Goal: Task Accomplishment & Management: Use online tool/utility

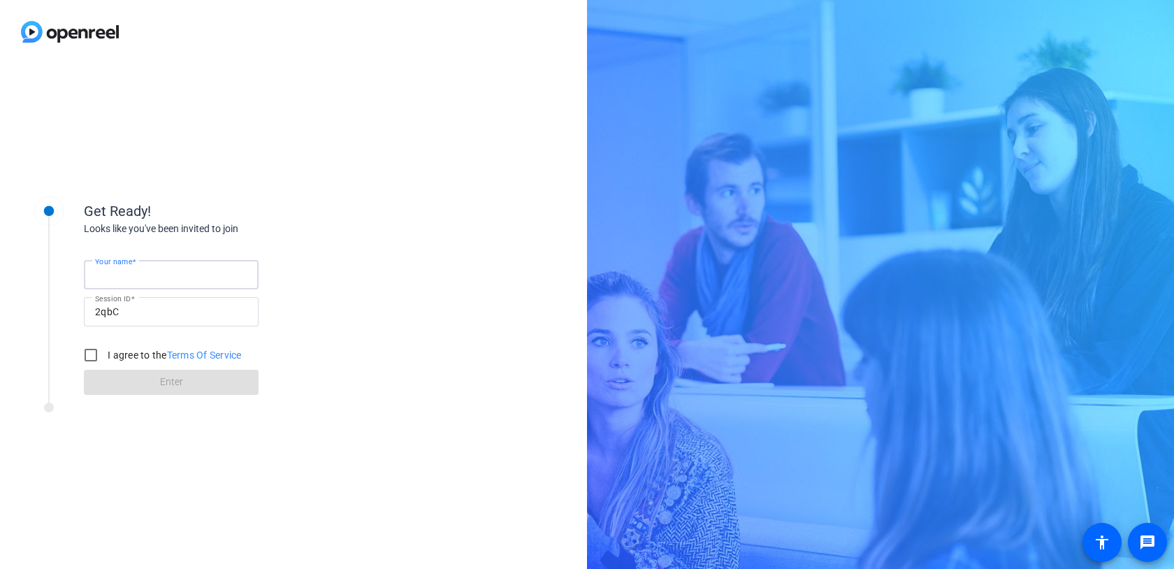
click at [155, 278] on input "Your name" at bounding box center [171, 274] width 152 height 17
type input "[PERSON_NAME]"
click at [85, 351] on input "I agree to the Terms Of Service" at bounding box center [91, 355] width 28 height 28
checkbox input "true"
click at [105, 371] on span at bounding box center [171, 382] width 175 height 34
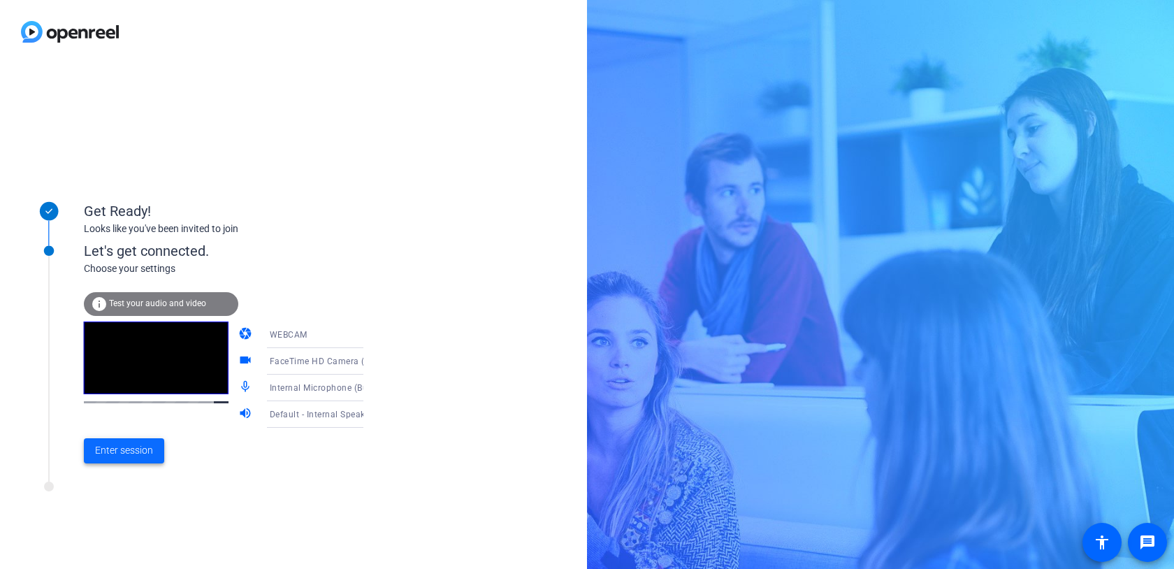
click at [122, 444] on span "Enter session" at bounding box center [124, 450] width 58 height 15
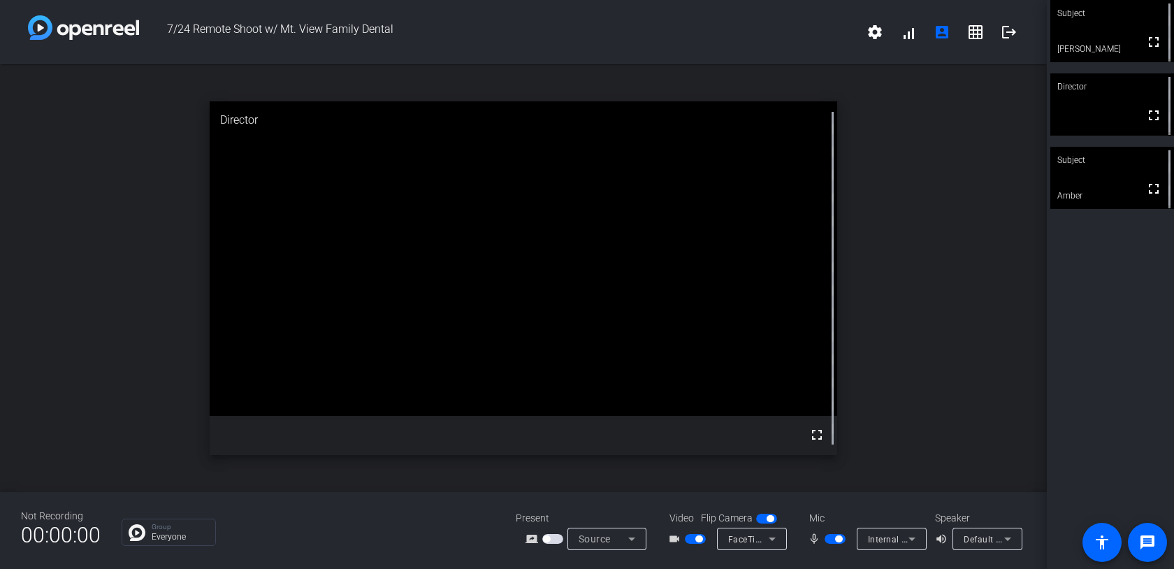
click at [830, 538] on span "button" at bounding box center [834, 539] width 21 height 10
click at [833, 539] on span "button" at bounding box center [834, 539] width 21 height 10
click at [833, 541] on span "button" at bounding box center [834, 539] width 21 height 10
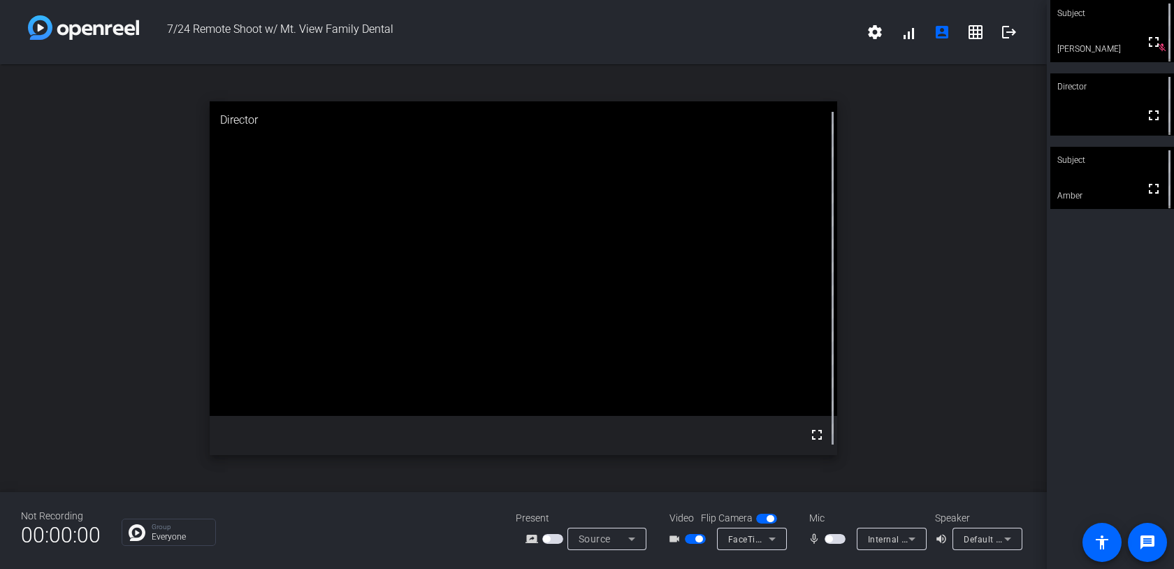
click at [838, 539] on span "button" at bounding box center [834, 539] width 21 height 10
click at [1110, 177] on video at bounding box center [1112, 178] width 124 height 62
click at [1110, 177] on video at bounding box center [1112, 177] width 122 height 61
click at [1110, 177] on video at bounding box center [1112, 178] width 124 height 62
click at [831, 538] on span "button" at bounding box center [834, 539] width 21 height 10
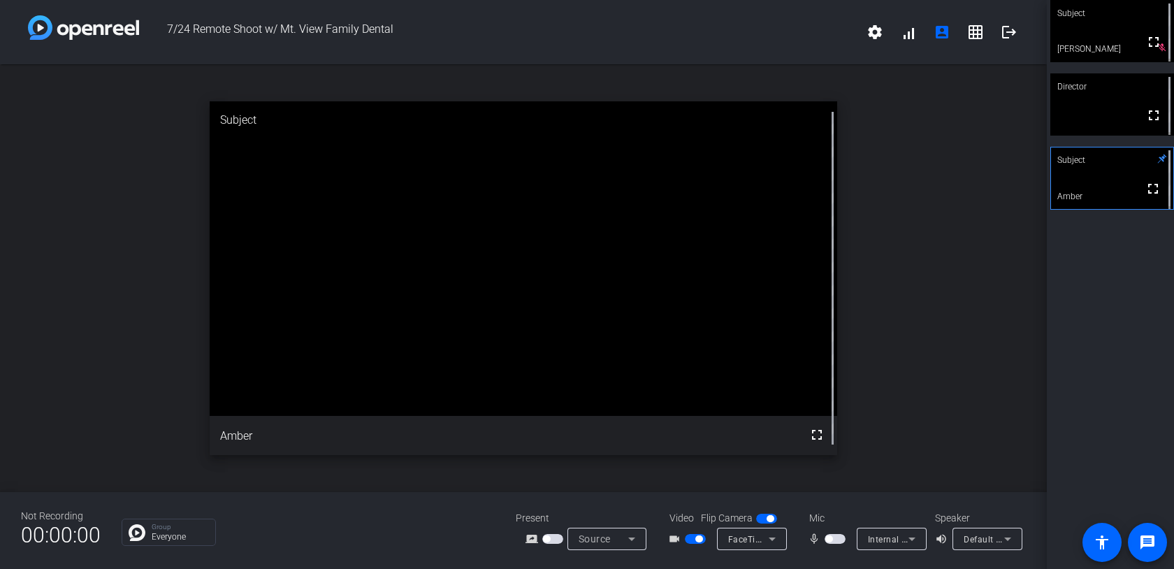
click at [831, 538] on span "button" at bounding box center [828, 538] width 7 height 7
click at [831, 538] on span "button" at bounding box center [834, 539] width 21 height 10
click at [831, 538] on span "button" at bounding box center [828, 538] width 7 height 7
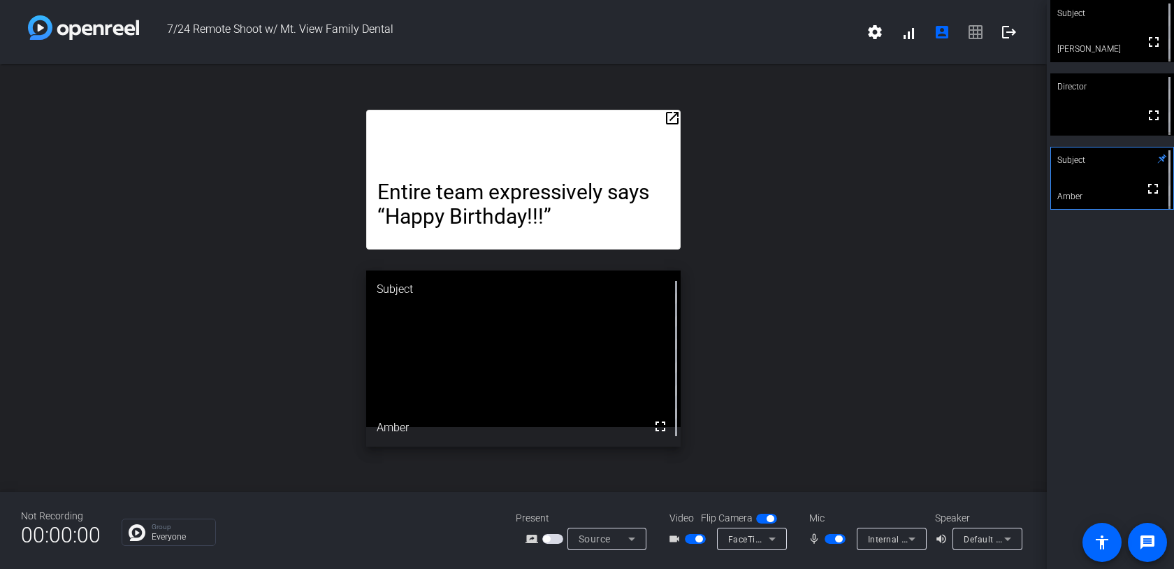
click at [832, 541] on span "button" at bounding box center [834, 539] width 21 height 10
drag, startPoint x: 839, startPoint y: 537, endPoint x: 882, endPoint y: 509, distance: 51.0
click at [882, 509] on div "Not Recording 00:00:00 Group Everyone Present screen_share_outline Source Video…" at bounding box center [523, 530] width 1047 height 77
click at [833, 540] on span "button" at bounding box center [834, 539] width 21 height 10
click at [830, 537] on span "button" at bounding box center [834, 539] width 21 height 10
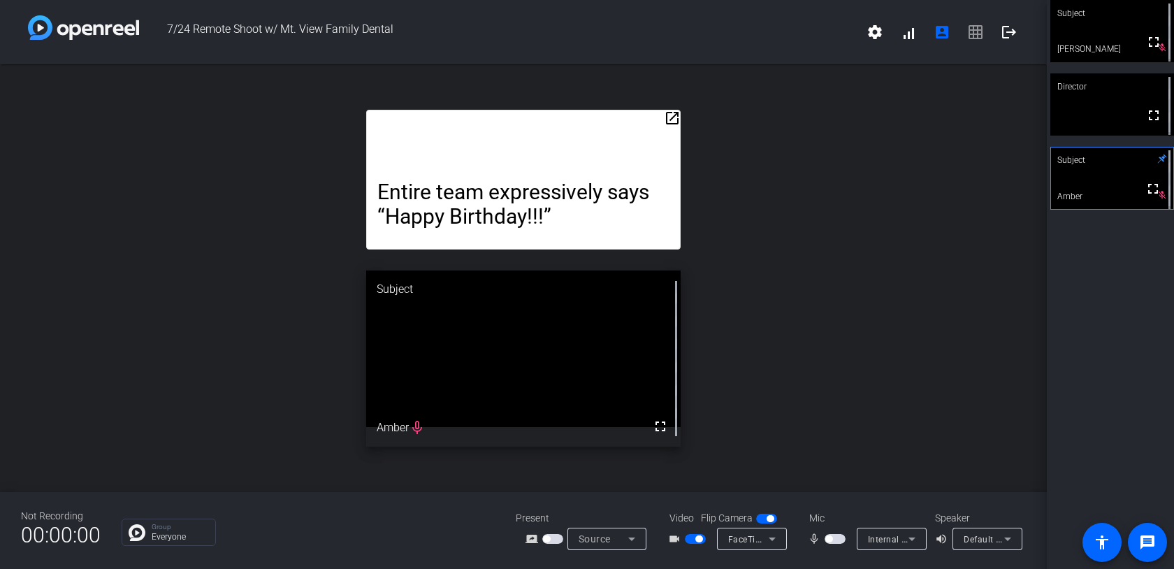
click at [698, 538] on span "button" at bounding box center [698, 538] width 7 height 7
click at [696, 540] on span "button" at bounding box center [695, 539] width 21 height 10
click at [830, 537] on span "button" at bounding box center [828, 538] width 7 height 7
click at [830, 537] on span "button" at bounding box center [834, 539] width 21 height 10
click at [1114, 115] on video at bounding box center [1112, 104] width 124 height 62
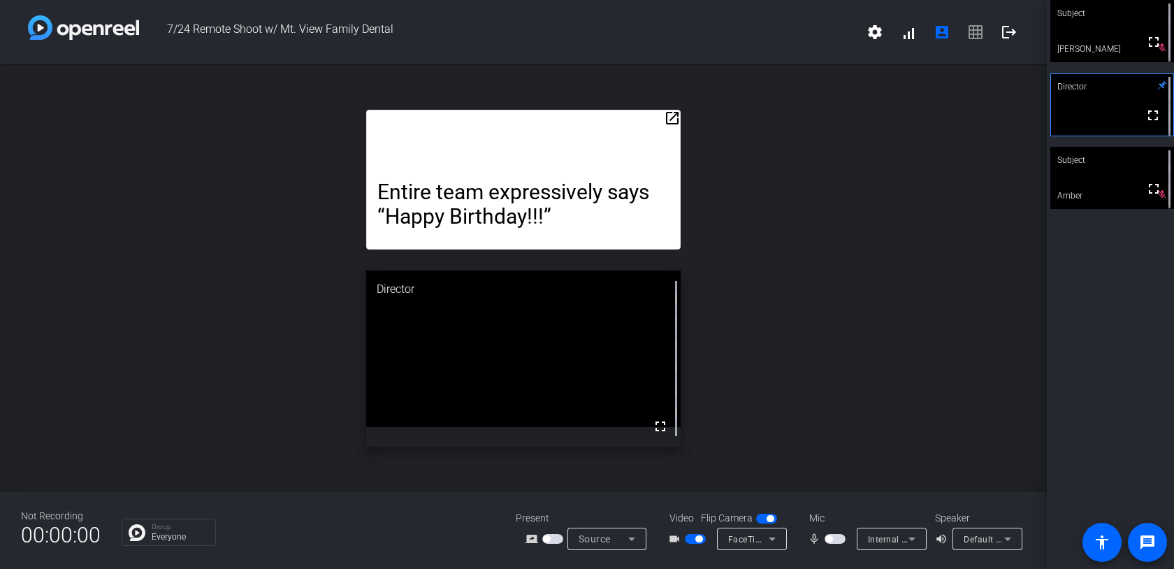
click at [1102, 49] on video at bounding box center [1112, 31] width 124 height 62
click at [1105, 157] on div "Subject" at bounding box center [1112, 160] width 124 height 27
click at [836, 537] on span "button" at bounding box center [834, 539] width 21 height 10
click at [829, 537] on span "button" at bounding box center [834, 539] width 21 height 10
click at [830, 538] on span "button" at bounding box center [828, 538] width 7 height 7
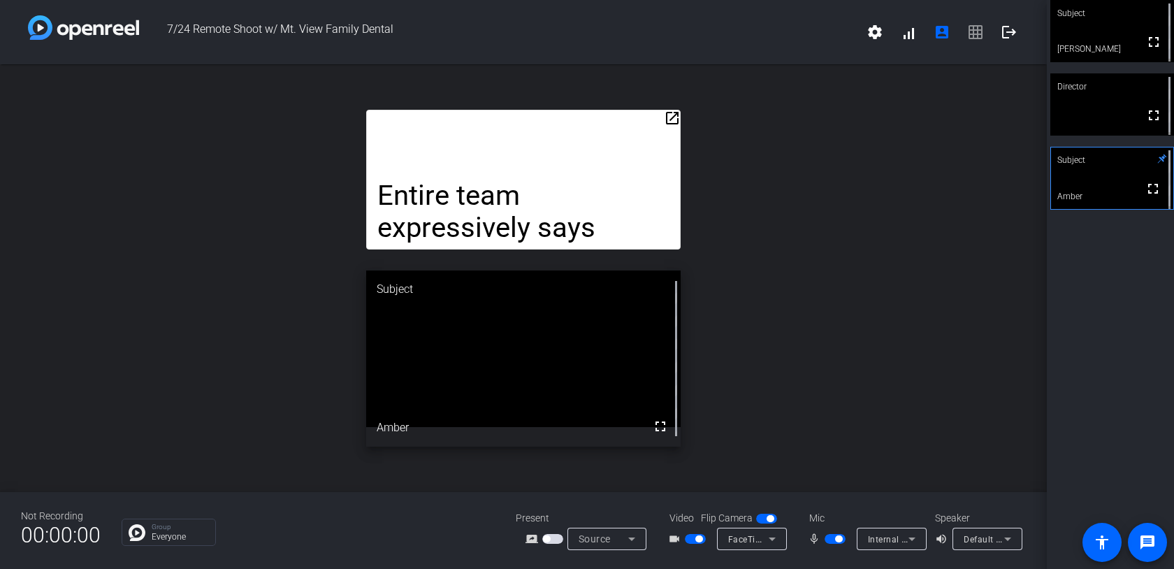
click at [837, 542] on span "button" at bounding box center [834, 539] width 21 height 10
click at [837, 543] on span "button" at bounding box center [834, 539] width 21 height 10
click at [839, 543] on span "button" at bounding box center [834, 539] width 21 height 10
click at [832, 539] on span "button" at bounding box center [828, 538] width 7 height 7
click at [838, 539] on span "button" at bounding box center [838, 538] width 7 height 7
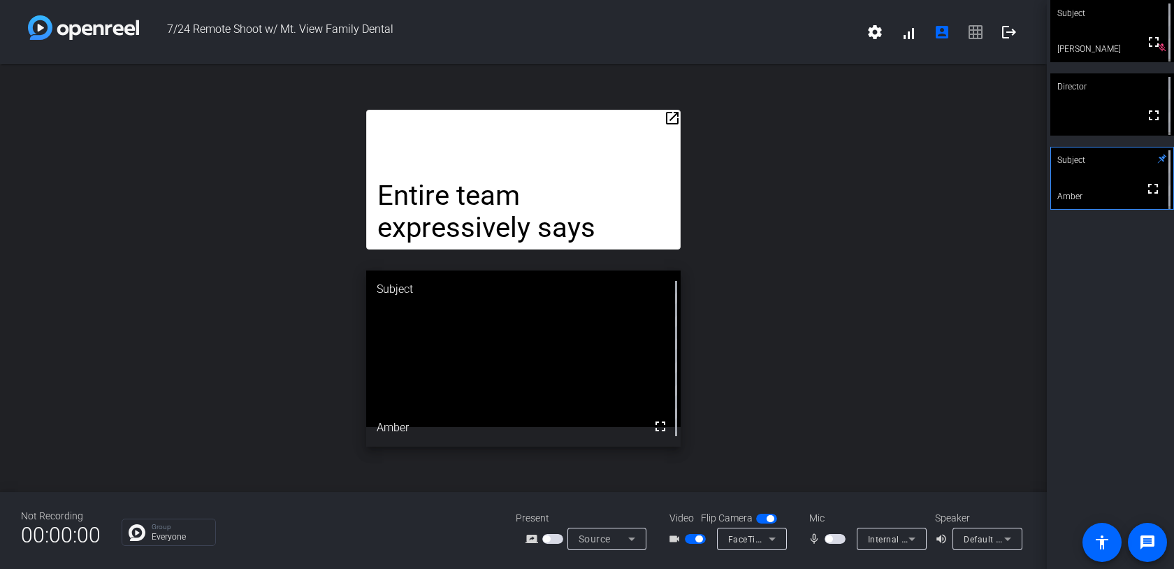
click at [834, 537] on span "button" at bounding box center [834, 539] width 21 height 10
click at [836, 535] on span "button" at bounding box center [838, 538] width 7 height 7
click at [836, 535] on span "button" at bounding box center [834, 539] width 21 height 10
click at [835, 539] on span "button" at bounding box center [838, 538] width 7 height 7
click at [829, 537] on span "button" at bounding box center [828, 538] width 7 height 7
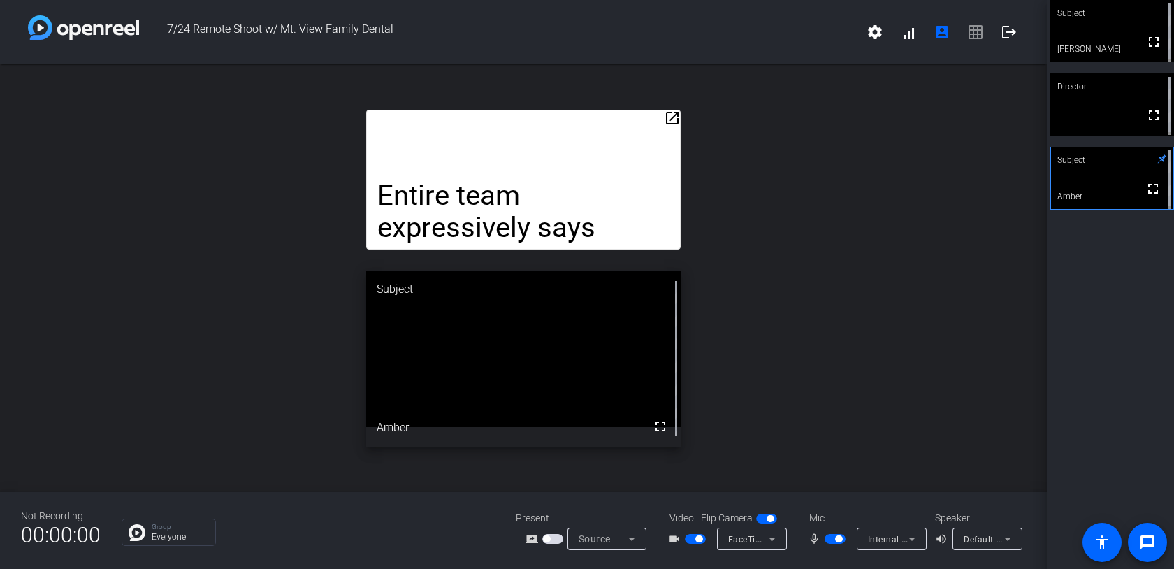
click at [832, 541] on span "button" at bounding box center [834, 539] width 21 height 10
click at [834, 543] on span "button" at bounding box center [834, 539] width 21 height 10
click at [832, 540] on span "button" at bounding box center [834, 539] width 21 height 10
click at [826, 542] on span "button" at bounding box center [834, 539] width 21 height 10
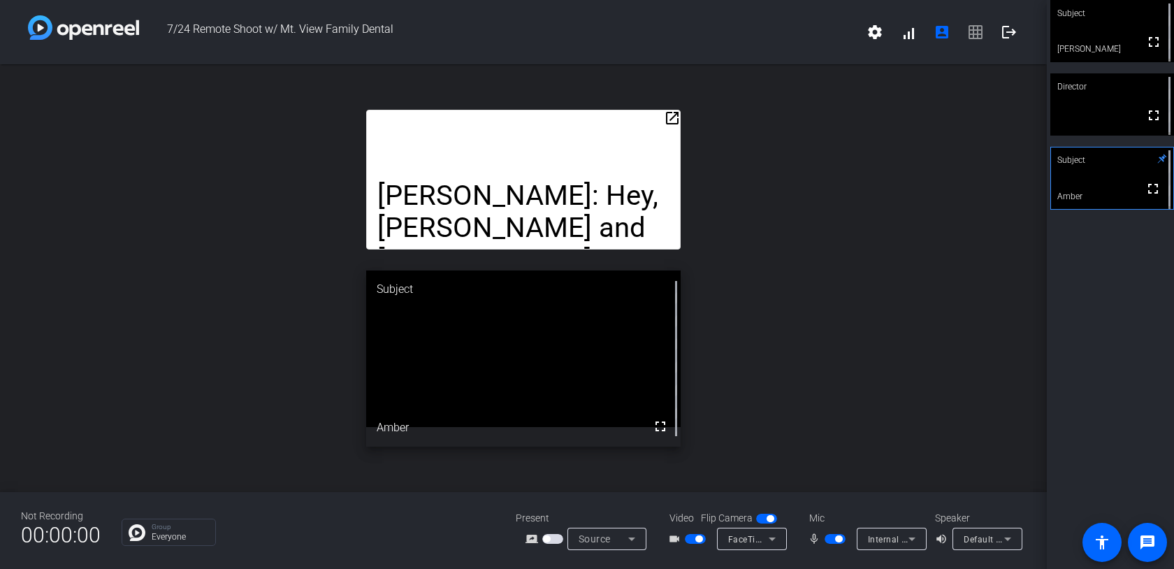
click at [838, 542] on span "button" at bounding box center [834, 539] width 21 height 10
click at [831, 541] on span "button" at bounding box center [834, 539] width 21 height 10
click at [838, 541] on span "button" at bounding box center [838, 538] width 7 height 7
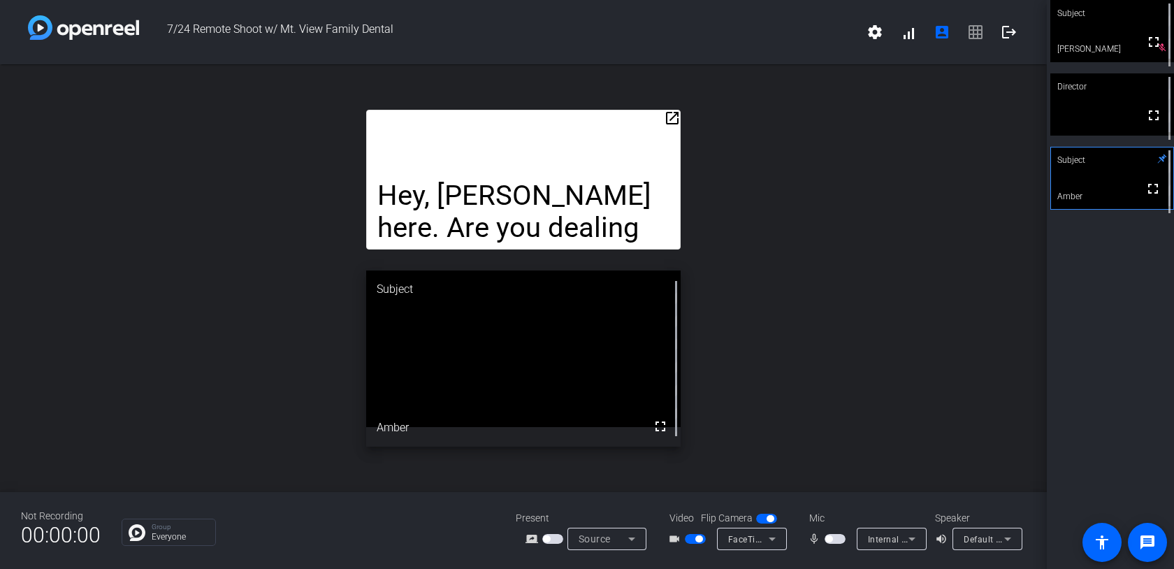
click at [833, 538] on span "button" at bounding box center [834, 539] width 21 height 10
click at [836, 539] on span "button" at bounding box center [838, 538] width 7 height 7
click at [835, 540] on span "button" at bounding box center [834, 539] width 21 height 10
click at [835, 541] on span "button" at bounding box center [834, 539] width 21 height 10
click at [836, 539] on span "button" at bounding box center [834, 539] width 21 height 10
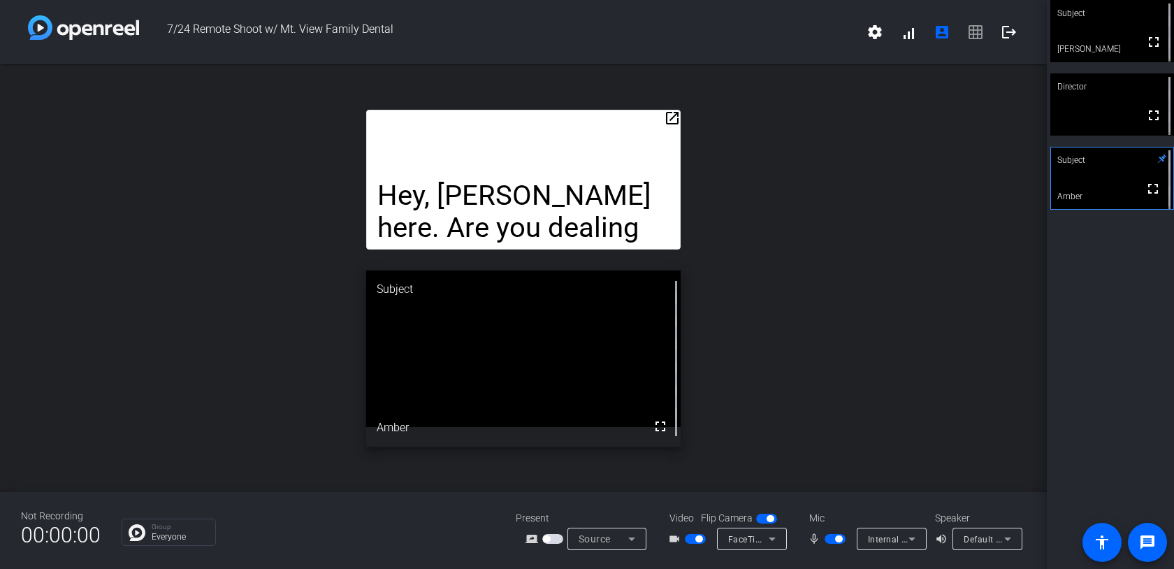
click at [836, 538] on span "button" at bounding box center [838, 538] width 7 height 7
